Goal: Information Seeking & Learning: Find contact information

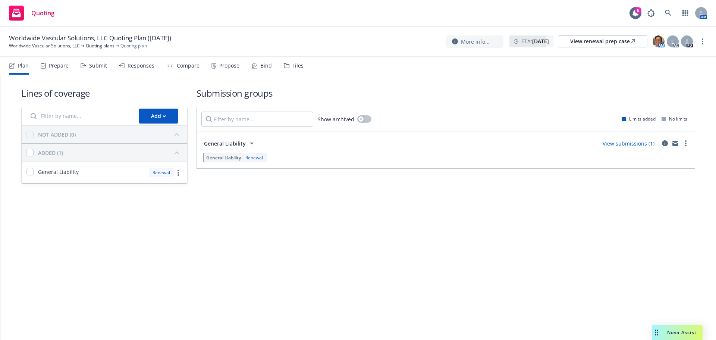
click at [228, 66] on div "Propose" at bounding box center [229, 66] width 20 height 6
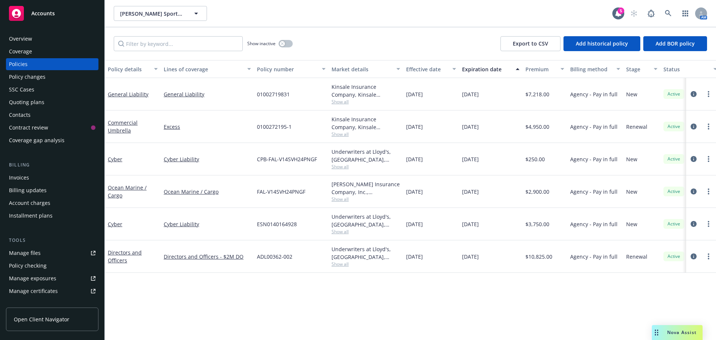
click at [26, 180] on div "Invoices" at bounding box center [19, 178] width 20 height 12
click at [30, 177] on div "Invoices" at bounding box center [52, 178] width 87 height 12
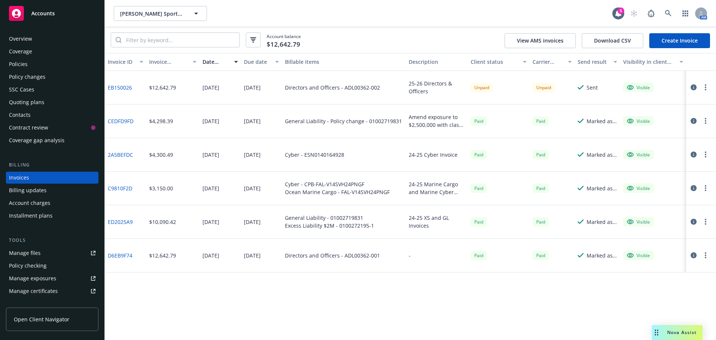
click at [696, 90] on icon "button" at bounding box center [694, 87] width 6 height 6
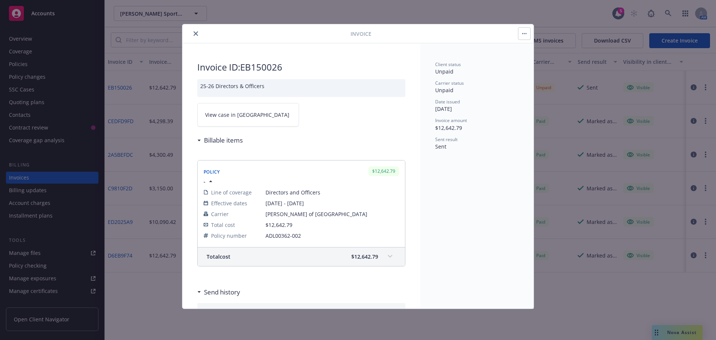
click at [526, 35] on button "button" at bounding box center [524, 34] width 12 height 12
click at [248, 111] on link "View case in SSC" at bounding box center [248, 114] width 102 height 23
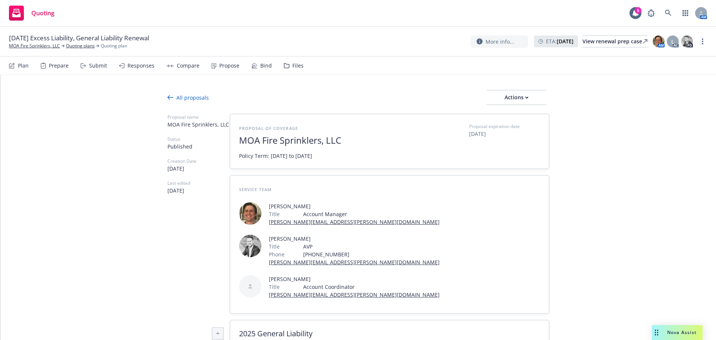
scroll to position [373, 0]
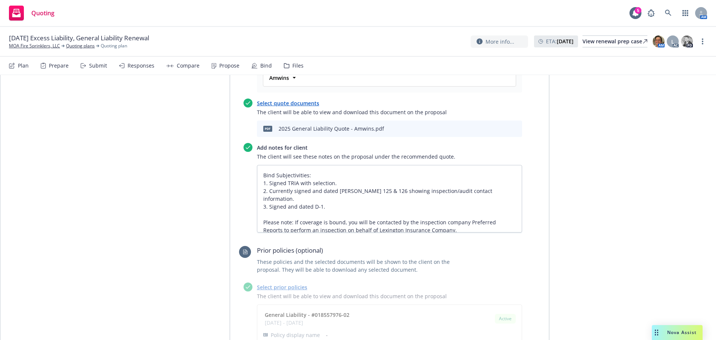
type textarea "x"
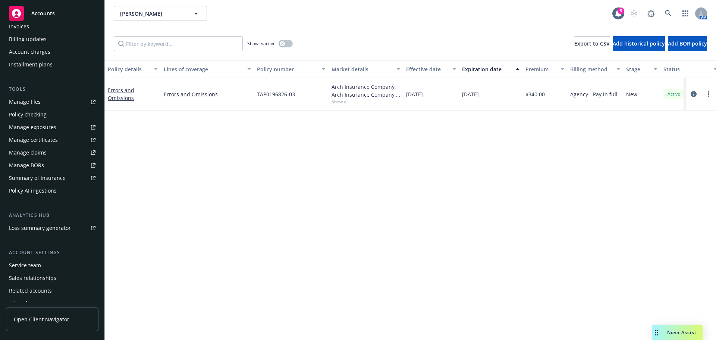
scroll to position [172, 0]
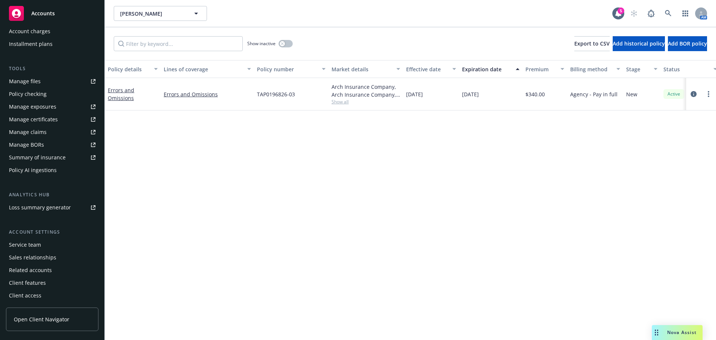
click at [30, 243] on div "Service team" at bounding box center [25, 245] width 32 height 12
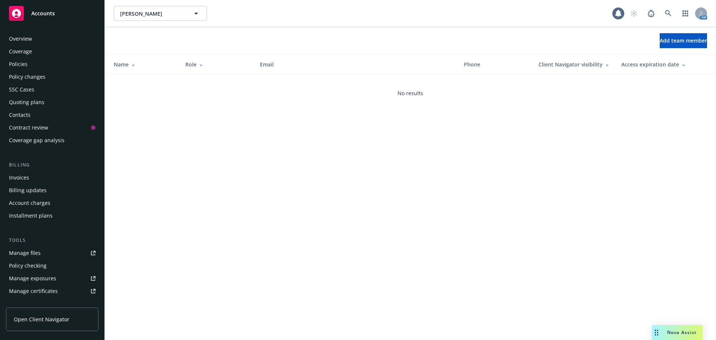
scroll to position [172, 0]
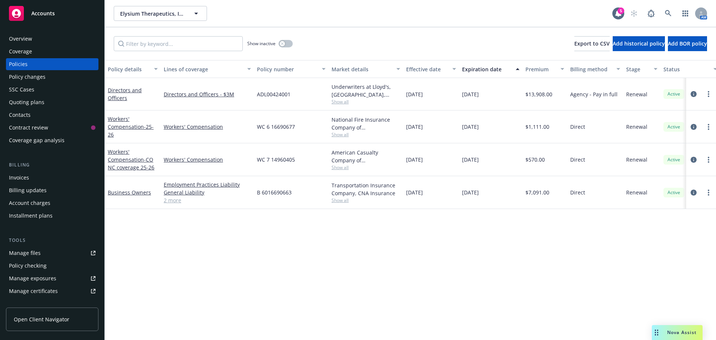
click at [25, 103] on div "Quoting plans" at bounding box center [26, 102] width 35 height 12
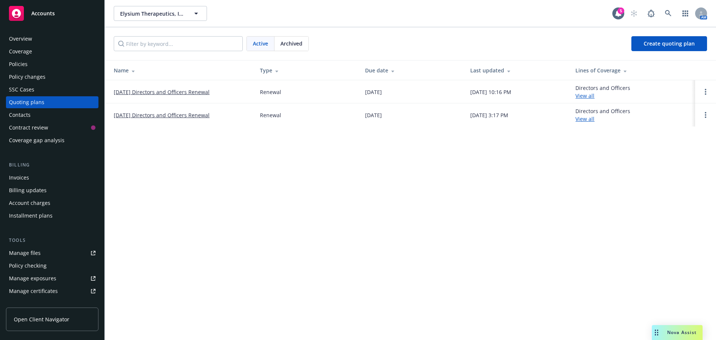
click at [155, 89] on link "[DATE] Directors and Officers Renewal" at bounding box center [162, 92] width 96 height 8
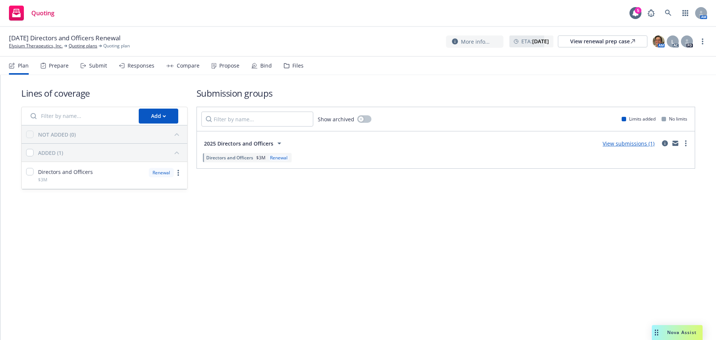
click at [226, 66] on div "Propose" at bounding box center [229, 66] width 20 height 6
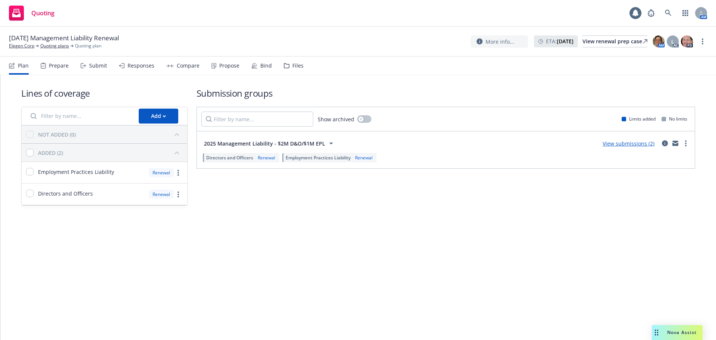
click at [264, 65] on div "Bind" at bounding box center [266, 66] width 12 height 6
click at [223, 70] on div "Propose" at bounding box center [225, 66] width 28 height 18
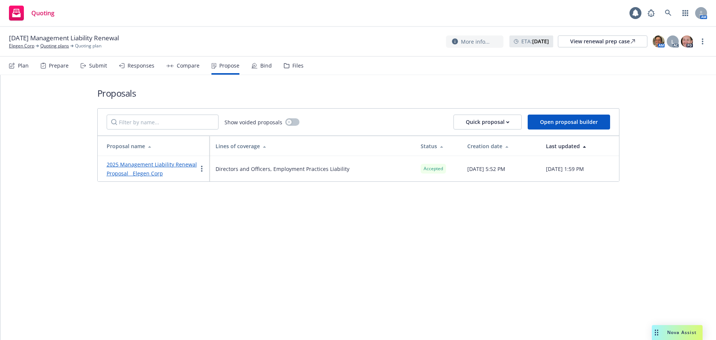
click at [263, 66] on div "Bind" at bounding box center [266, 66] width 12 height 6
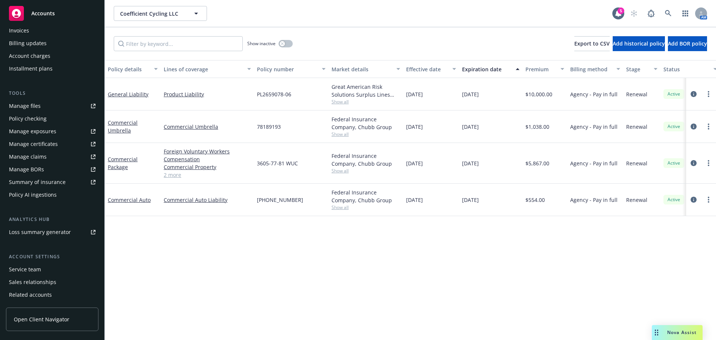
scroll to position [172, 0]
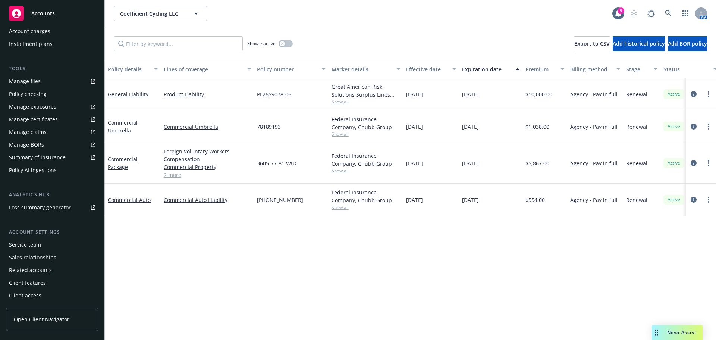
click at [31, 247] on div "Service team" at bounding box center [25, 245] width 32 height 12
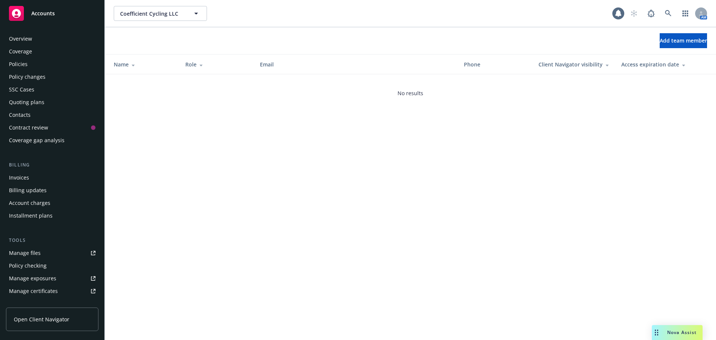
scroll to position [172, 0]
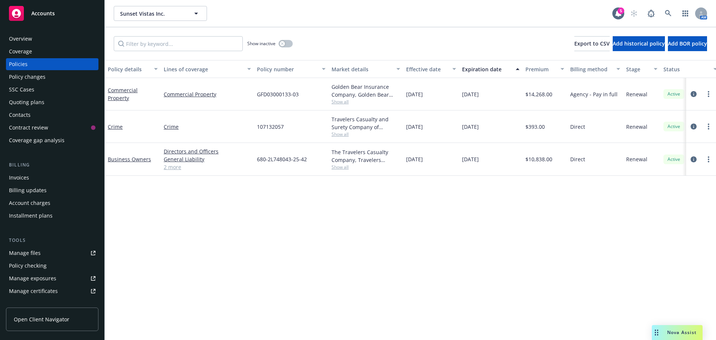
click at [40, 117] on div "Contacts" at bounding box center [52, 115] width 87 height 12
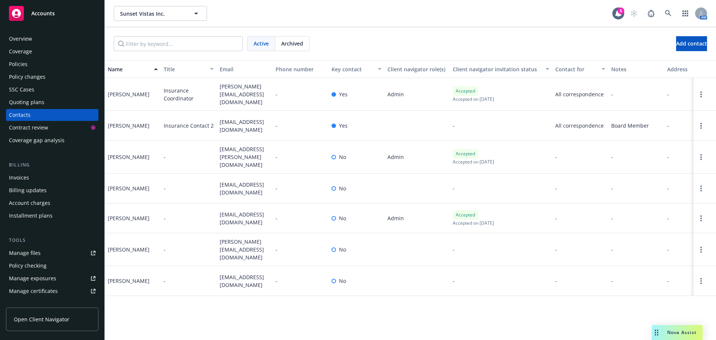
drag, startPoint x: 105, startPoint y: 120, endPoint x: 147, endPoint y: 126, distance: 41.9
click at [147, 126] on div "[PERSON_NAME]" at bounding box center [133, 126] width 56 height 30
copy div "[PERSON_NAME]"
drag, startPoint x: 216, startPoint y: 114, endPoint x: 247, endPoint y: 130, distance: 35.4
click at [247, 130] on div "Erik Benjamin Insurance Contact 2 erikbenjamin95@gmail.com - Yes - All correspo…" at bounding box center [410, 126] width 611 height 30
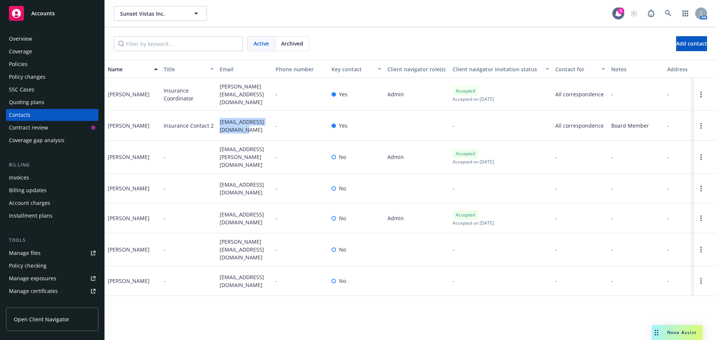
copy div "erikbenjamin95@gmail.com"
click at [31, 101] on div "Quoting plans" at bounding box center [26, 102] width 35 height 12
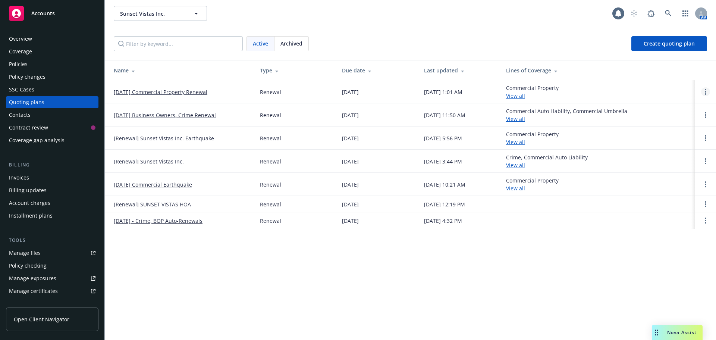
click at [704, 90] on link "Open options" at bounding box center [705, 91] width 9 height 9
click at [669, 44] on span "Copy logging email" at bounding box center [667, 41] width 65 height 7
click at [186, 89] on link "10/15/25 Commercial Property Renewal" at bounding box center [161, 92] width 94 height 8
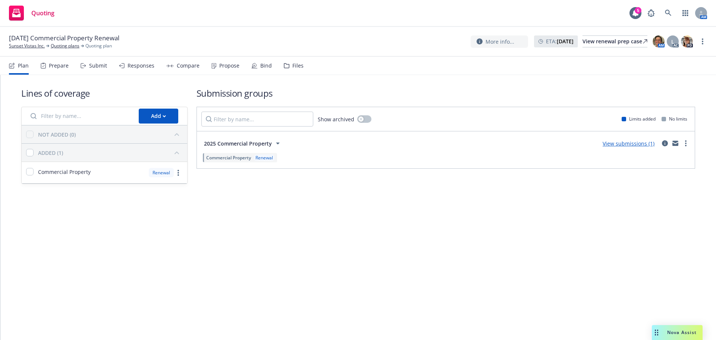
click at [260, 63] on div "Bind" at bounding box center [266, 66] width 12 height 6
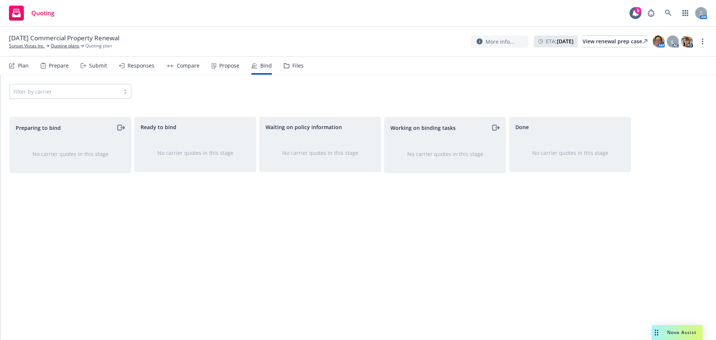
click at [221, 64] on div "Propose" at bounding box center [229, 66] width 20 height 6
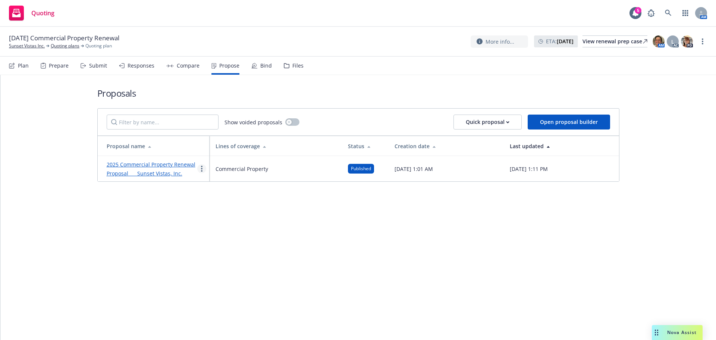
click at [202, 166] on link "more" at bounding box center [201, 168] width 9 height 9
click at [218, 213] on span "Log client response" at bounding box center [231, 216] width 66 height 7
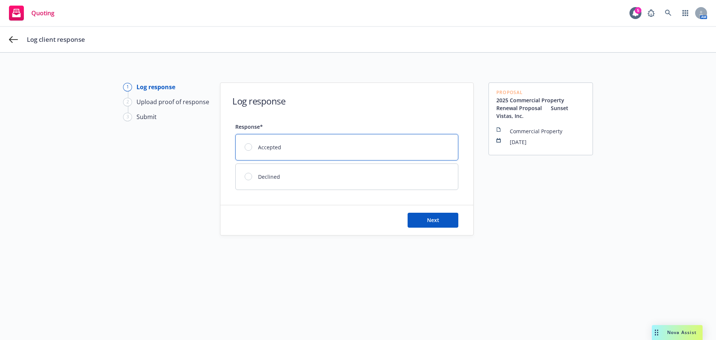
click at [241, 148] on div "Accepted" at bounding box center [347, 147] width 222 height 26
click at [412, 223] on button "Next" at bounding box center [433, 220] width 51 height 15
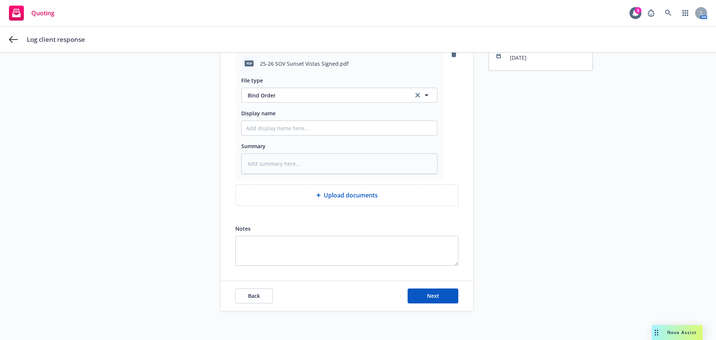
scroll to position [85, 0]
click at [415, 303] on div "Back Next" at bounding box center [346, 295] width 253 height 30
click at [415, 299] on button "Next" at bounding box center [433, 294] width 51 height 15
type textarea "x"
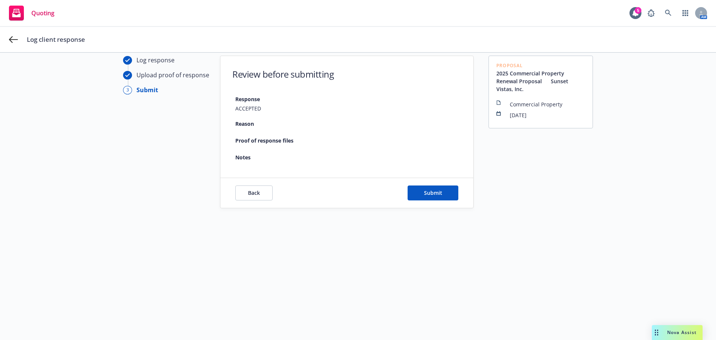
scroll to position [27, 0]
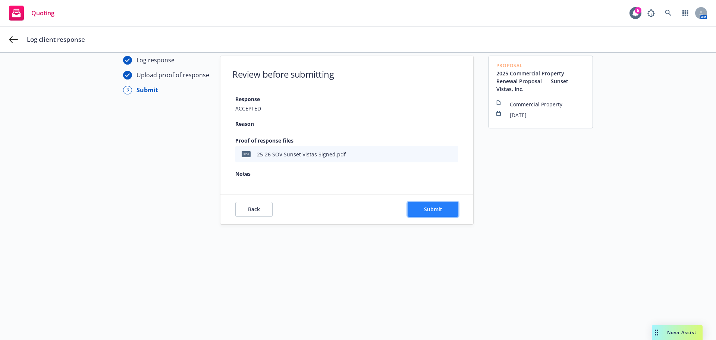
click at [436, 208] on span "Submit" at bounding box center [433, 208] width 18 height 7
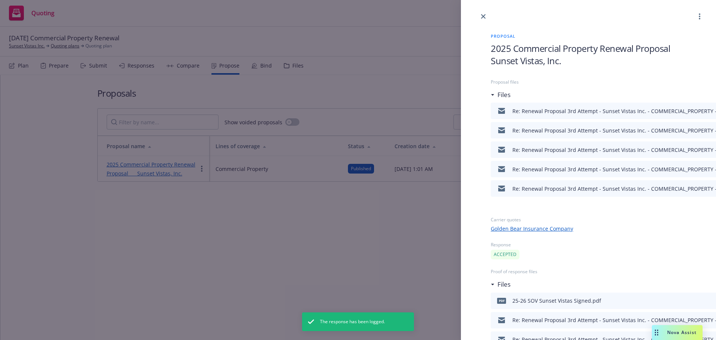
click at [399, 88] on div "Proposal 2025 Commercial Property Renewal Proposal Sunset Vistas, Inc. Proposal…" at bounding box center [358, 170] width 716 height 340
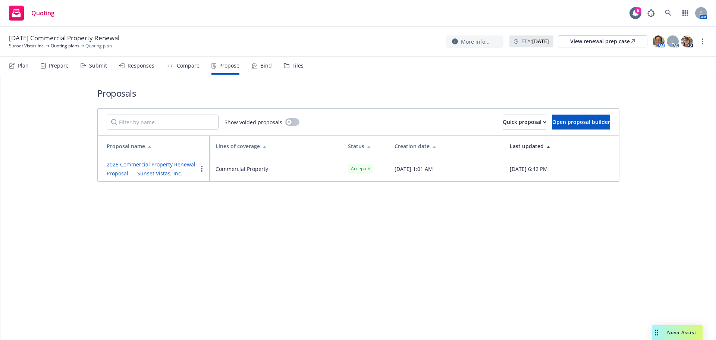
click at [258, 70] on div "Bind" at bounding box center [261, 66] width 21 height 18
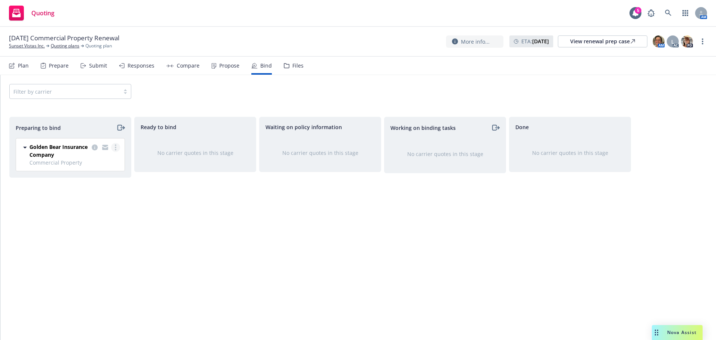
click at [116, 145] on link "more" at bounding box center [115, 147] width 9 height 9
click at [84, 163] on span "Complete preparation" at bounding box center [83, 162] width 73 height 7
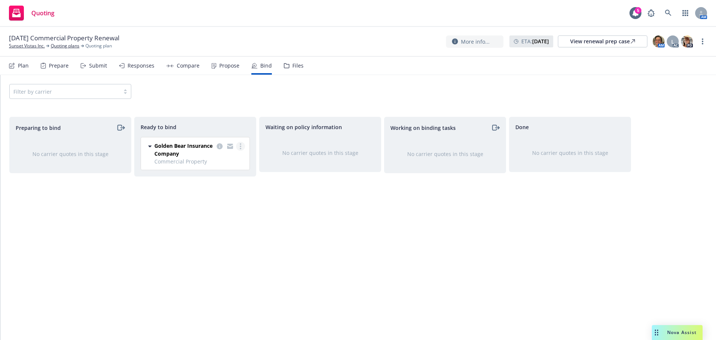
click at [242, 144] on link "more" at bounding box center [240, 146] width 9 height 9
click at [214, 160] on span "Log bind order" at bounding box center [204, 161] width 55 height 7
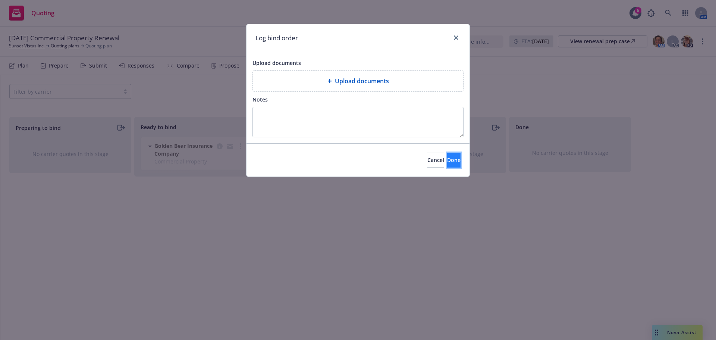
click at [447, 158] on span "Done" at bounding box center [453, 159] width 13 height 7
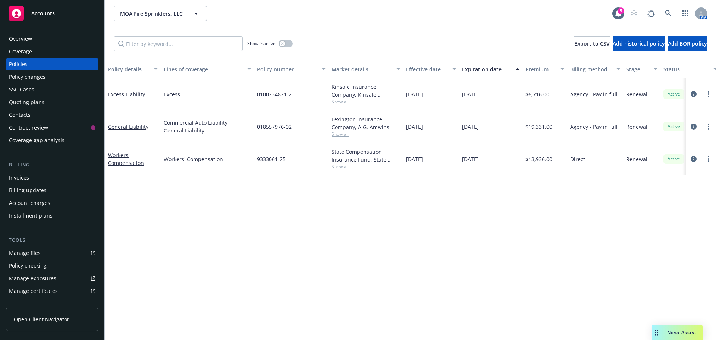
click at [37, 104] on div "Quoting plans" at bounding box center [26, 102] width 35 height 12
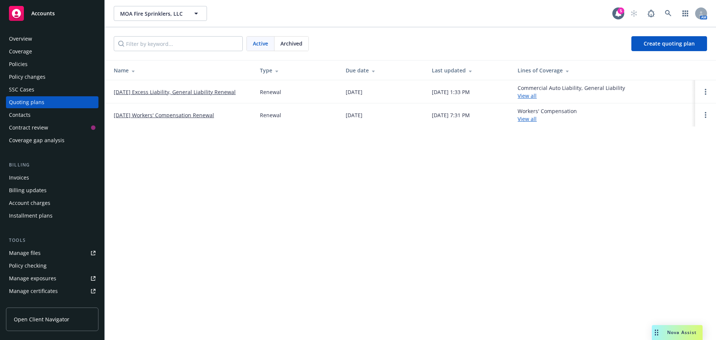
click at [18, 68] on div "Policies" at bounding box center [18, 64] width 19 height 12
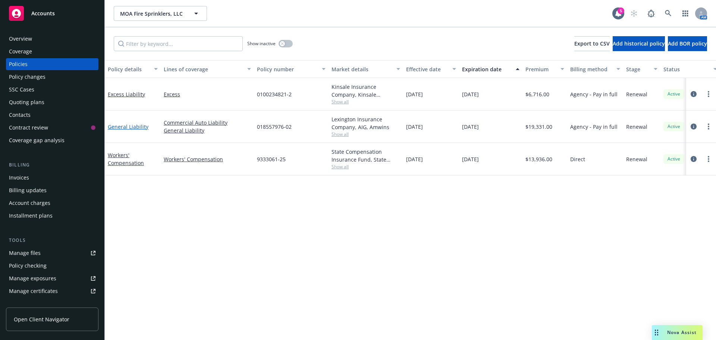
click at [129, 123] on link "General Liability" at bounding box center [128, 126] width 41 height 7
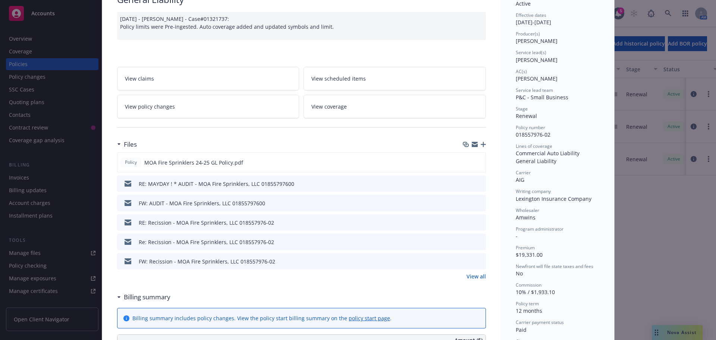
scroll to position [75, 0]
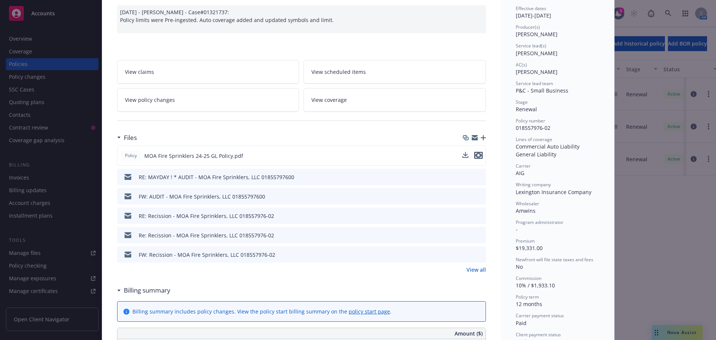
click at [475, 155] on icon "preview file" at bounding box center [478, 154] width 7 height 5
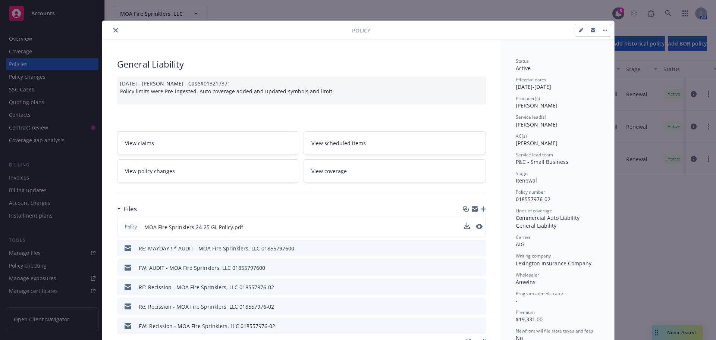
scroll to position [0, 0]
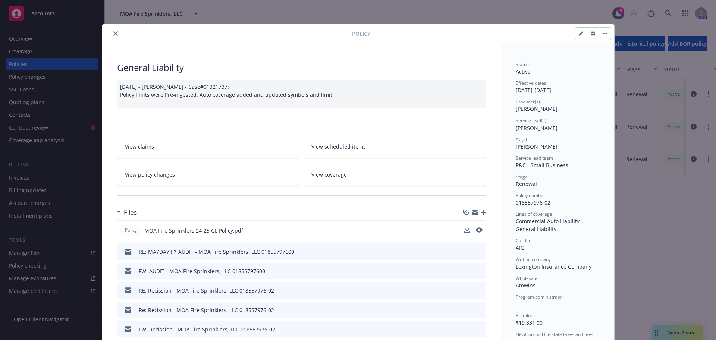
click at [111, 35] on button "close" at bounding box center [115, 33] width 9 height 9
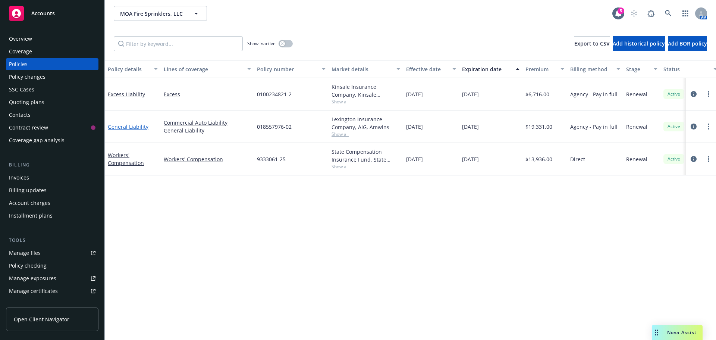
click at [141, 126] on link "General Liability" at bounding box center [128, 126] width 41 height 7
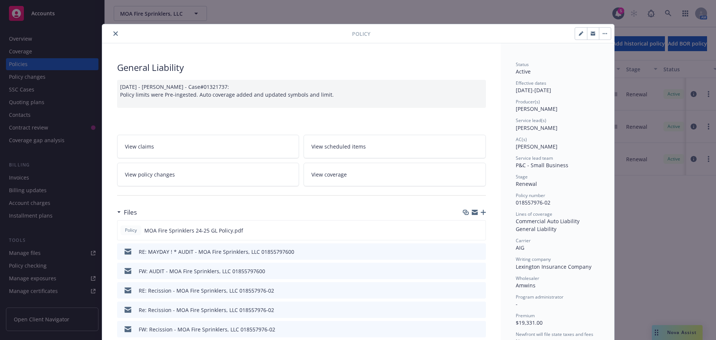
scroll to position [22, 0]
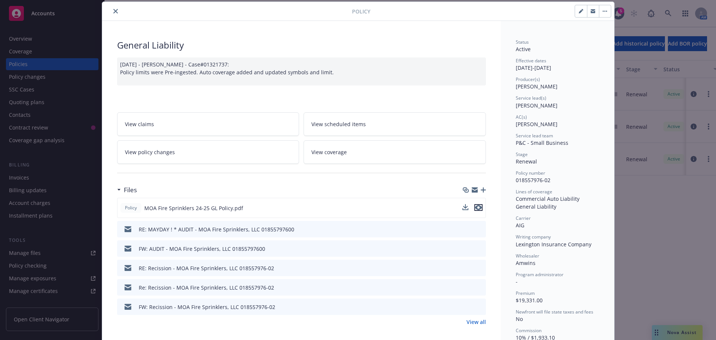
click at [477, 207] on icon "preview file" at bounding box center [478, 207] width 7 height 5
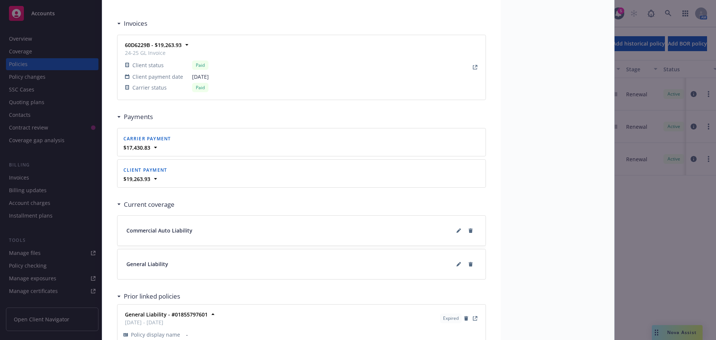
scroll to position [694, 0]
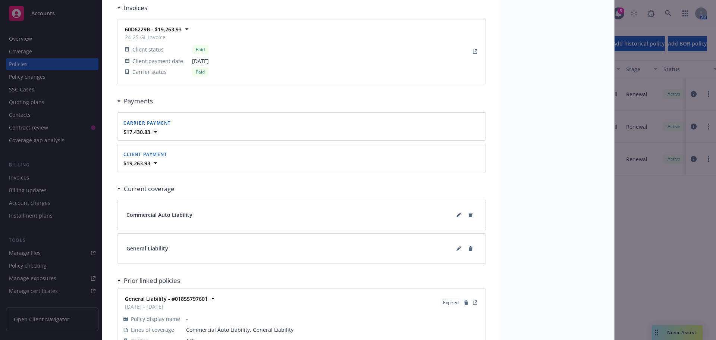
click at [152, 132] on icon at bounding box center [155, 131] width 7 height 7
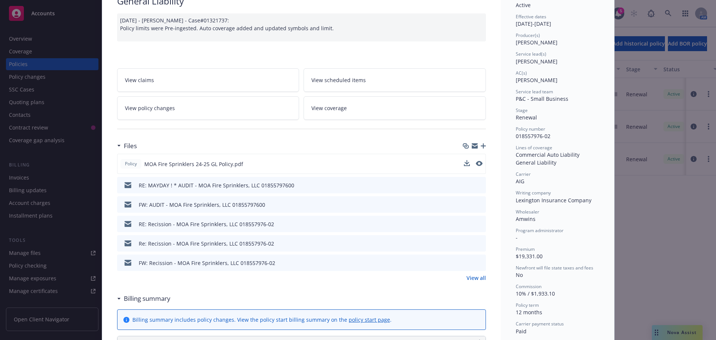
scroll to position [0, 0]
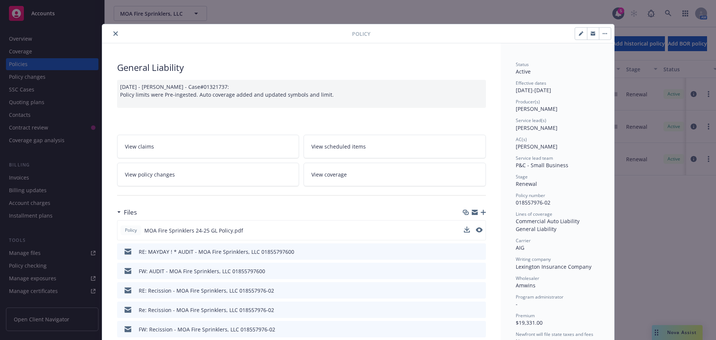
click at [113, 33] on icon "close" at bounding box center [115, 33] width 4 height 4
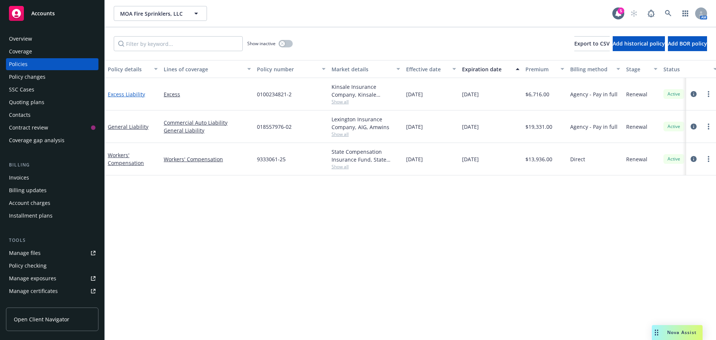
click at [127, 93] on link "Excess Liability" at bounding box center [126, 94] width 37 height 7
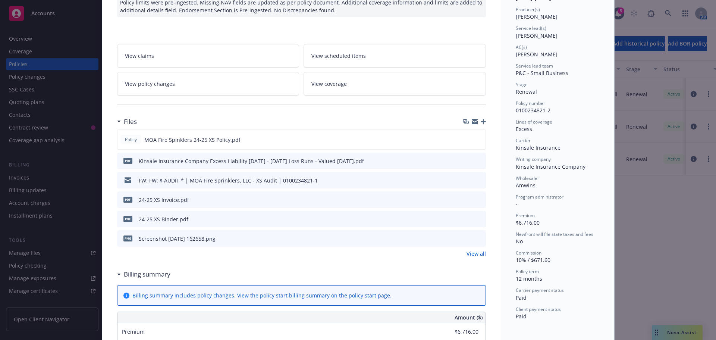
scroll to position [112, 0]
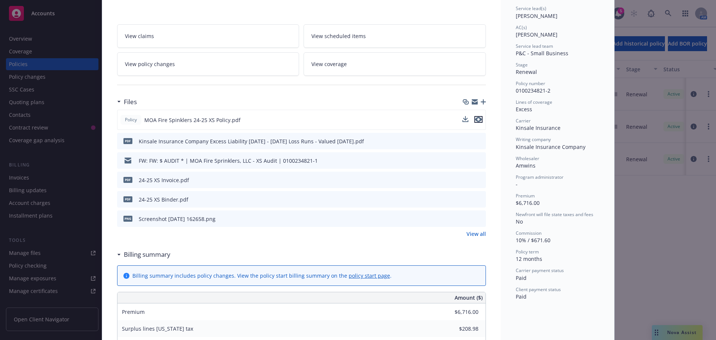
click at [475, 120] on icon "preview file" at bounding box center [478, 119] width 7 height 5
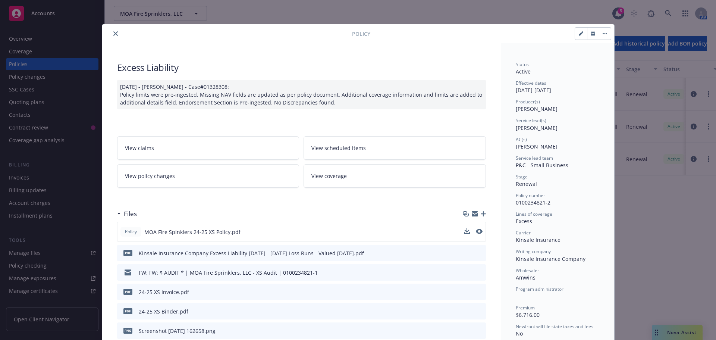
click at [113, 34] on icon "close" at bounding box center [115, 33] width 4 height 4
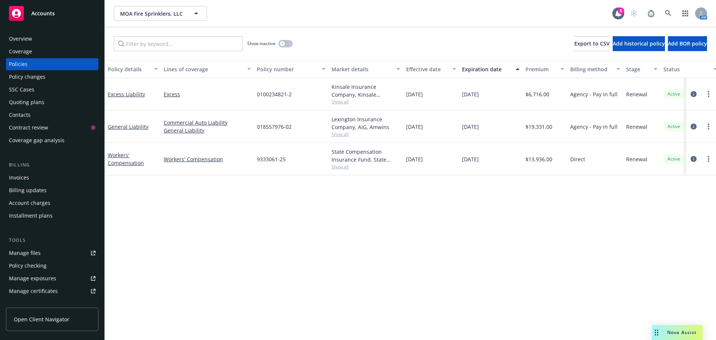
click at [25, 40] on div "Overview" at bounding box center [20, 39] width 23 height 12
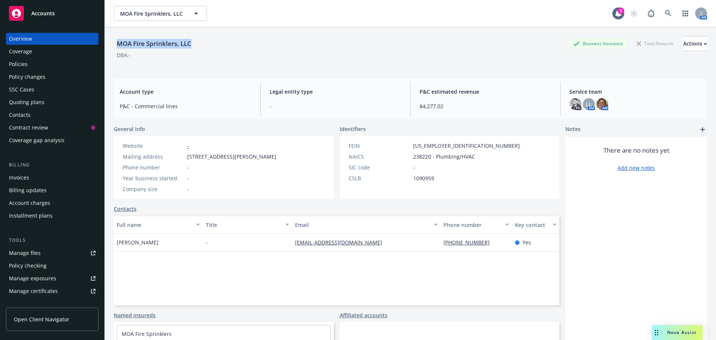
drag, startPoint x: 117, startPoint y: 42, endPoint x: 212, endPoint y: 43, distance: 95.5
click at [212, 43] on div "MOA Fire Sprinklers, LLC Business Insurance Total Rewards Actions" at bounding box center [410, 43] width 593 height 15
copy div "MOA Fire Sprinklers, LLC"
click at [428, 164] on div "SIC code -" at bounding box center [434, 167] width 177 height 8
drag, startPoint x: 433, startPoint y: 154, endPoint x: 476, endPoint y: 155, distance: 43.3
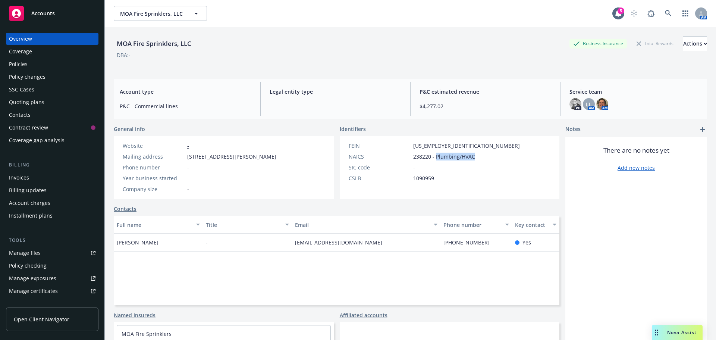
click at [476, 155] on div "FEIN 88-2862621 NAICS 238220 - Plumbing/HVAC SIC code - CSLB 1090959" at bounding box center [434, 167] width 189 height 63
copy span "Plumbing/HVAC"
click at [368, 189] on div "FEIN 88-2862621 NAICS 238220 - Plumbing/HVAC SIC code - CSLB 1090959" at bounding box center [434, 167] width 189 height 63
drag, startPoint x: 114, startPoint y: 243, endPoint x: 153, endPoint y: 245, distance: 38.8
click at [153, 245] on div "[PERSON_NAME]" at bounding box center [158, 242] width 89 height 18
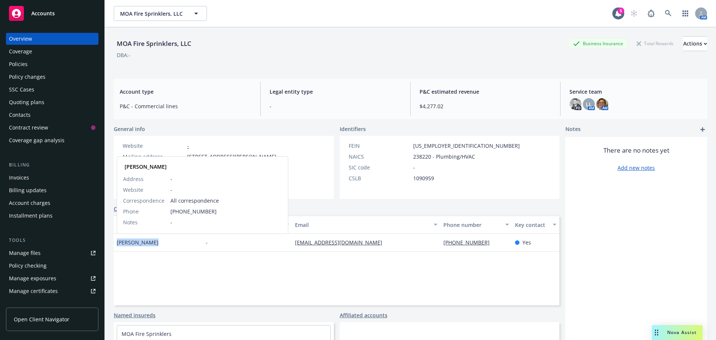
copy span "[PERSON_NAME]"
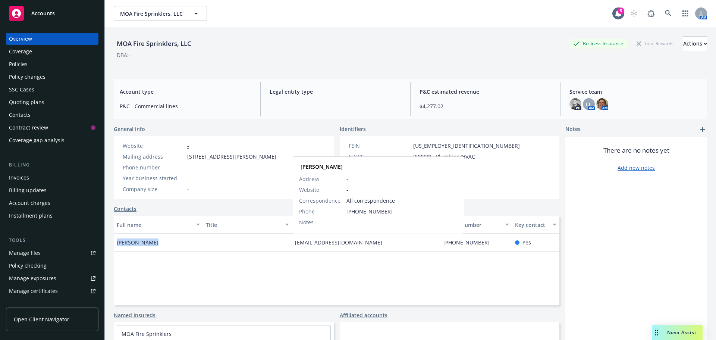
drag, startPoint x: 295, startPoint y: 242, endPoint x: 23, endPoint y: 112, distance: 301.7
click at [23, 112] on div "Contacts" at bounding box center [20, 115] width 22 height 12
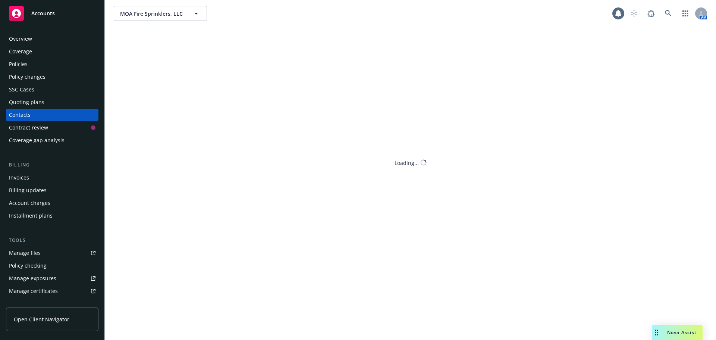
click at [23, 112] on div "Contacts" at bounding box center [20, 115] width 22 height 12
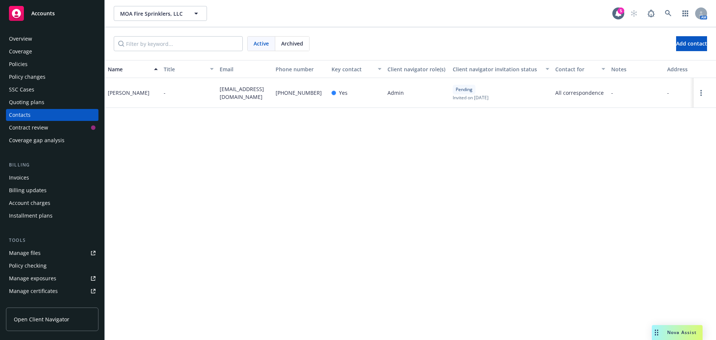
drag, startPoint x: 217, startPoint y: 88, endPoint x: 258, endPoint y: 101, distance: 43.5
click at [258, 101] on div "[EMAIL_ADDRESS][DOMAIN_NAME]" at bounding box center [245, 93] width 56 height 30
copy span "[EMAIL_ADDRESS][DOMAIN_NAME]"
click at [701, 97] on link "Open options" at bounding box center [700, 92] width 9 height 9
click at [667, 51] on link "Resend invite" at bounding box center [667, 51] width 58 height 15
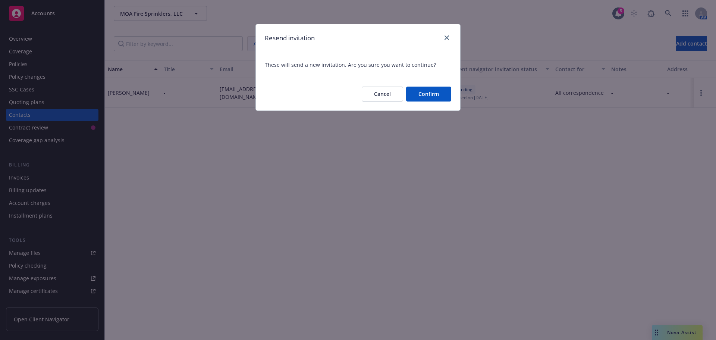
click at [418, 98] on button "Confirm" at bounding box center [428, 94] width 45 height 15
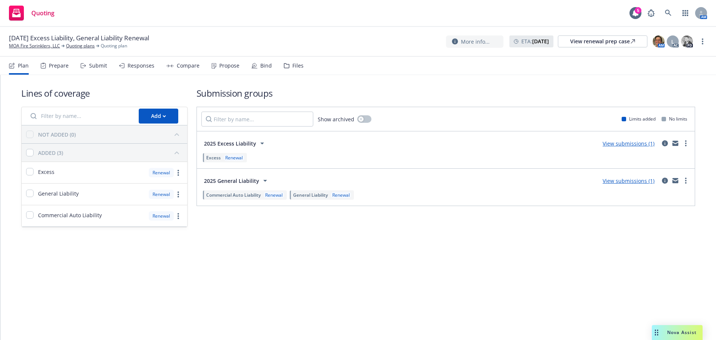
click at [257, 66] on div "Bind" at bounding box center [261, 66] width 21 height 18
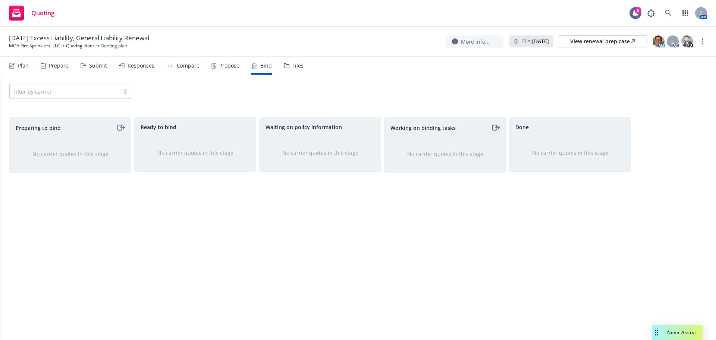
click at [223, 66] on div "Propose" at bounding box center [229, 66] width 20 height 6
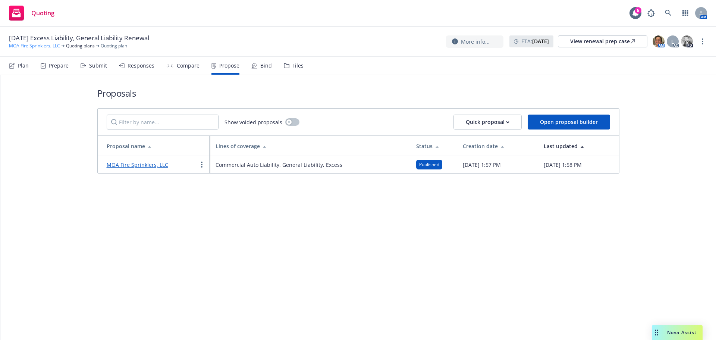
click at [18, 46] on link "MOA Fire Sprinklers, LLC" at bounding box center [34, 46] width 51 height 7
